Goal: Transaction & Acquisition: Purchase product/service

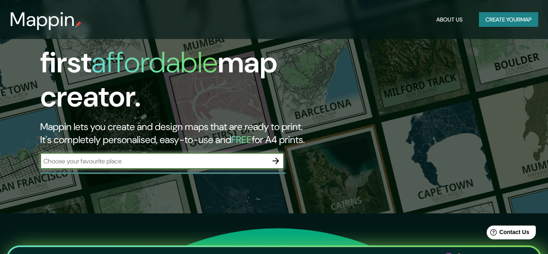
click at [522, 21] on button "Create your map" at bounding box center [508, 19] width 59 height 15
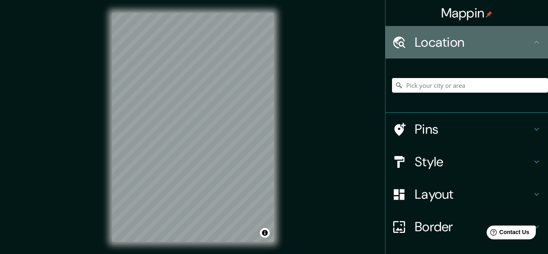
click at [430, 45] on h4 "Location" at bounding box center [473, 42] width 117 height 16
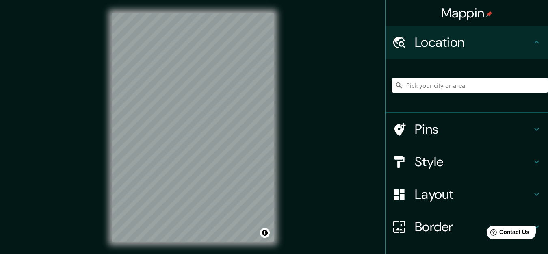
click at [531, 44] on icon at bounding box center [536, 42] width 10 height 10
click at [434, 88] on input "Pick your city or area" at bounding box center [470, 85] width 156 height 15
paste input "-34.832620139352606, -58.57022422076984"
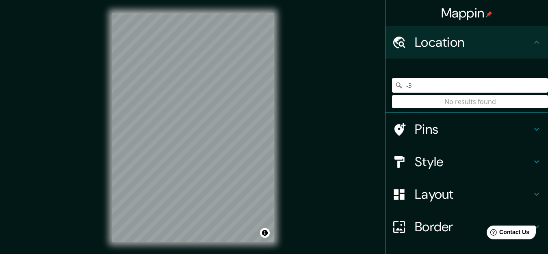
type input "-"
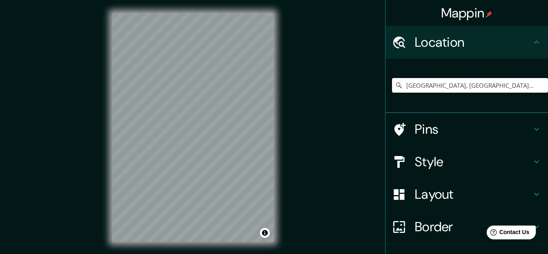
click at [445, 86] on input "[GEOGRAPHIC_DATA], [GEOGRAPHIC_DATA], [GEOGRAPHIC_DATA] - [GEOGRAPHIC_DATA], 79…" at bounding box center [470, 85] width 156 height 15
type input "[GEOGRAPHIC_DATA], [GEOGRAPHIC_DATA], [GEOGRAPHIC_DATA] - [GEOGRAPHIC_DATA], 79…"
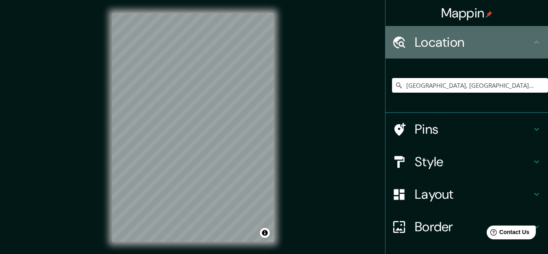
click at [531, 40] on icon at bounding box center [536, 42] width 10 height 10
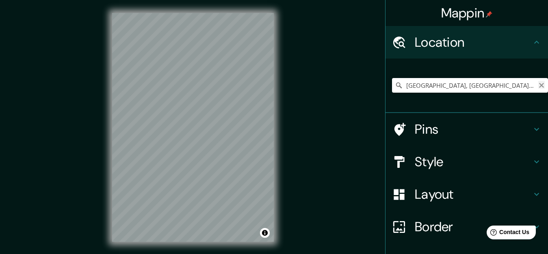
click at [539, 85] on icon "Clear" at bounding box center [541, 85] width 5 height 5
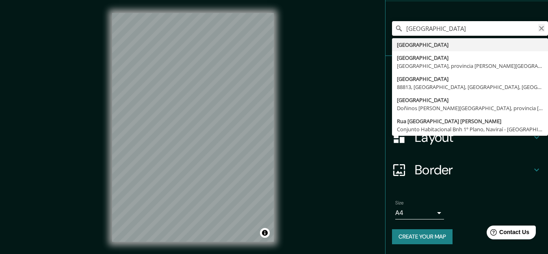
type input "[GEOGRAPHIC_DATA]"
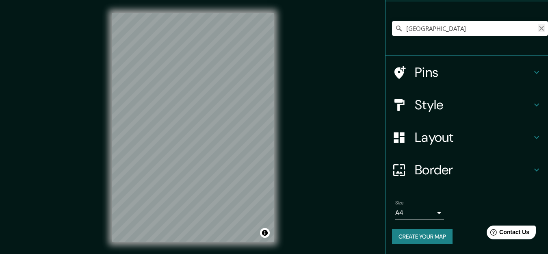
click at [538, 31] on icon "Clear" at bounding box center [541, 28] width 6 height 6
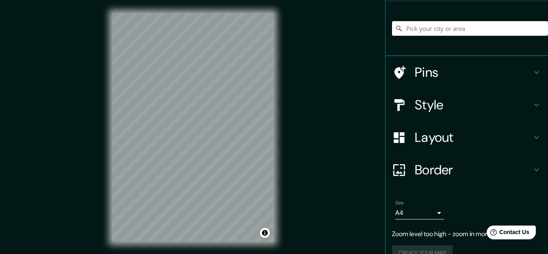
scroll to position [14, 0]
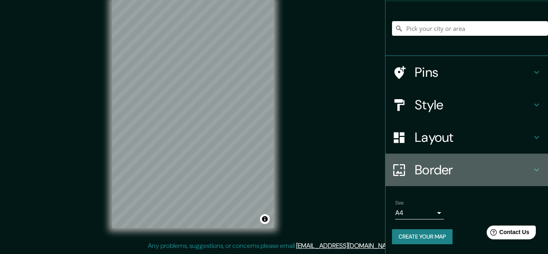
click at [531, 171] on icon at bounding box center [536, 170] width 10 height 10
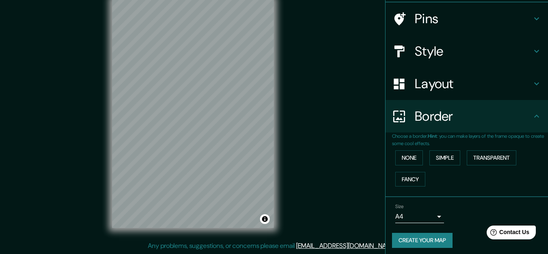
scroll to position [57, 0]
click at [265, 219] on button "Toggle attribution" at bounding box center [265, 219] width 10 height 10
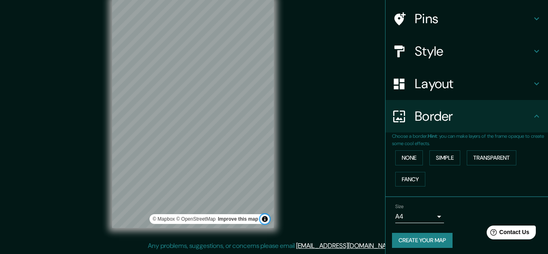
click at [265, 219] on button "Toggle attribution" at bounding box center [265, 219] width 10 height 10
drag, startPoint x: 345, startPoint y: 65, endPoint x: 333, endPoint y: 116, distance: 51.8
click at [333, 116] on div "Mappin Location [GEOGRAPHIC_DATA] [GEOGRAPHIC_DATA] [GEOGRAPHIC_DATA], [GEOGRAP…" at bounding box center [274, 120] width 548 height 268
click at [531, 50] on icon at bounding box center [536, 51] width 10 height 10
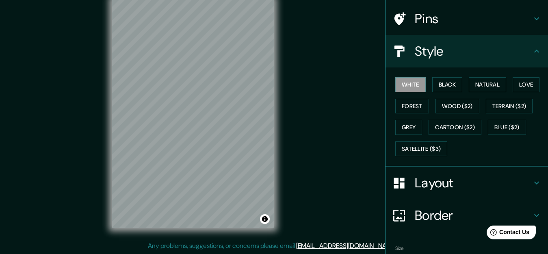
click at [303, 56] on div "Mappin Location [GEOGRAPHIC_DATA] [GEOGRAPHIC_DATA] [GEOGRAPHIC_DATA], [GEOGRAP…" at bounding box center [274, 120] width 548 height 268
click at [358, 130] on div "Mappin Location [GEOGRAPHIC_DATA] [GEOGRAPHIC_DATA] [GEOGRAPHIC_DATA], [GEOGRAP…" at bounding box center [274, 120] width 548 height 268
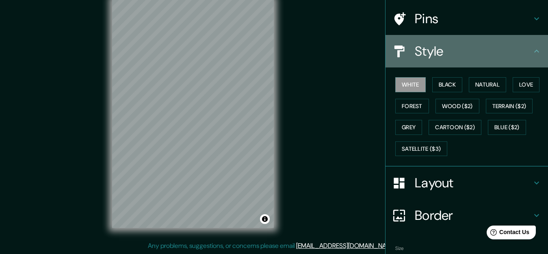
click at [534, 50] on icon at bounding box center [536, 51] width 5 height 3
